Goal: Go to known website: Access a specific website the user already knows

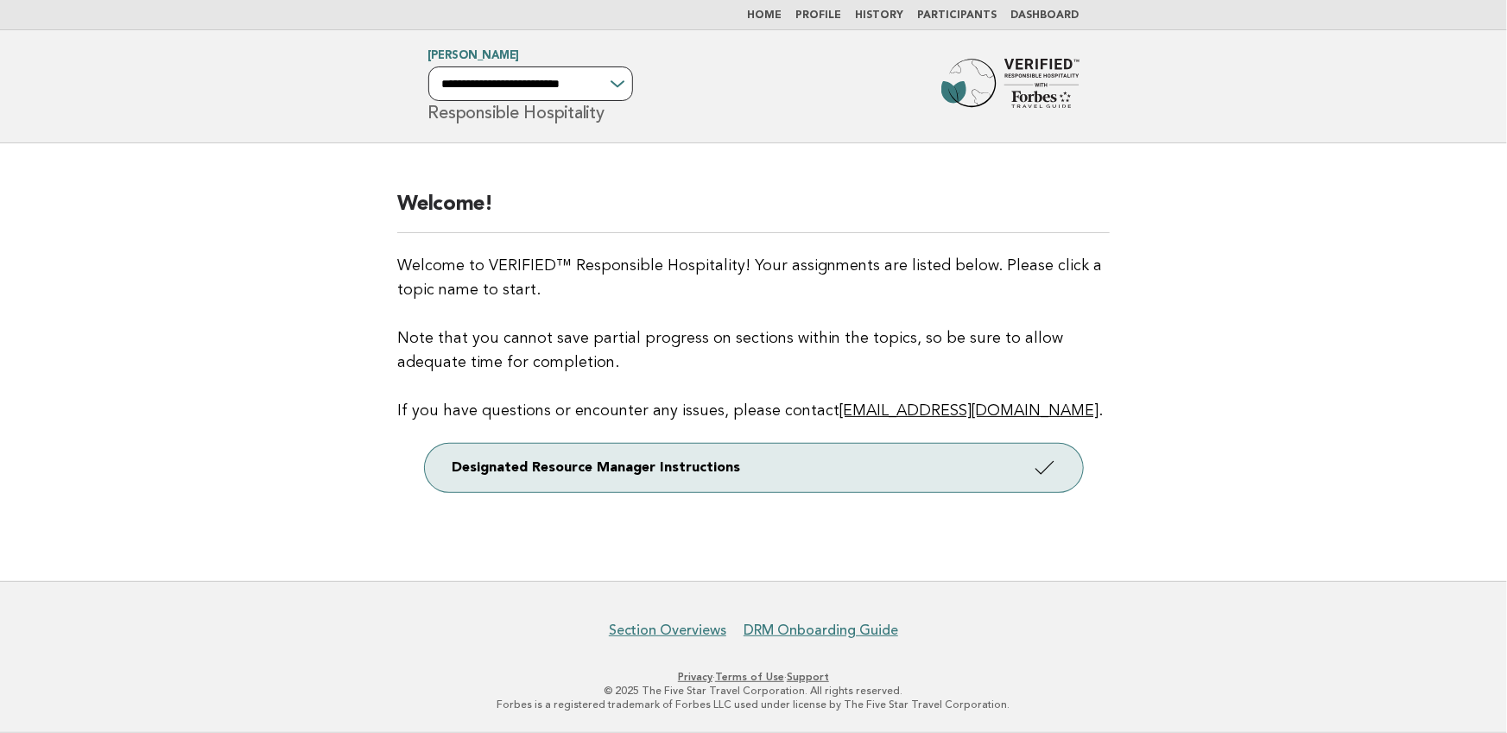
click at [607, 83] on select "**********" at bounding box center [530, 83] width 205 height 35
select select "**********"
click at [428, 66] on select "**********" at bounding box center [530, 83] width 205 height 35
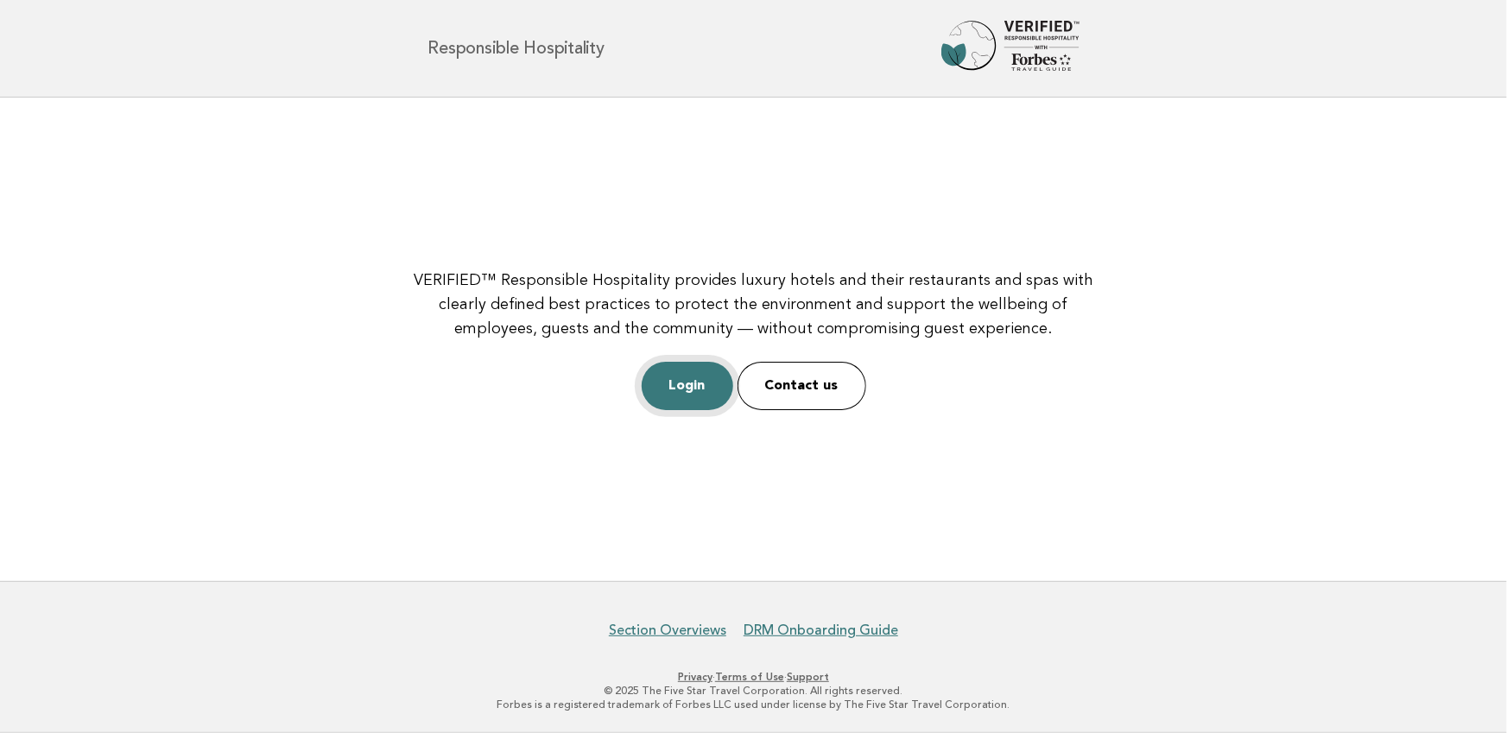
click at [661, 382] on link "Login" at bounding box center [687, 386] width 92 height 48
